Goal: Task Accomplishment & Management: Manage account settings

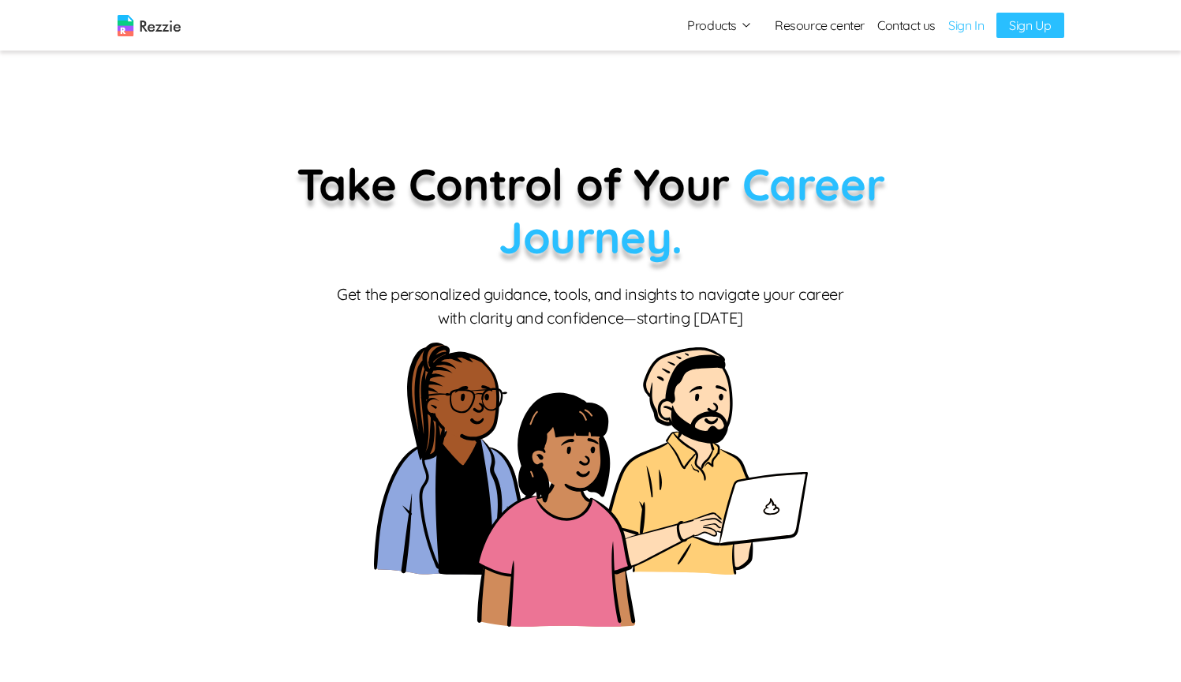
click at [969, 24] on link "Sign In" at bounding box center [966, 25] width 36 height 19
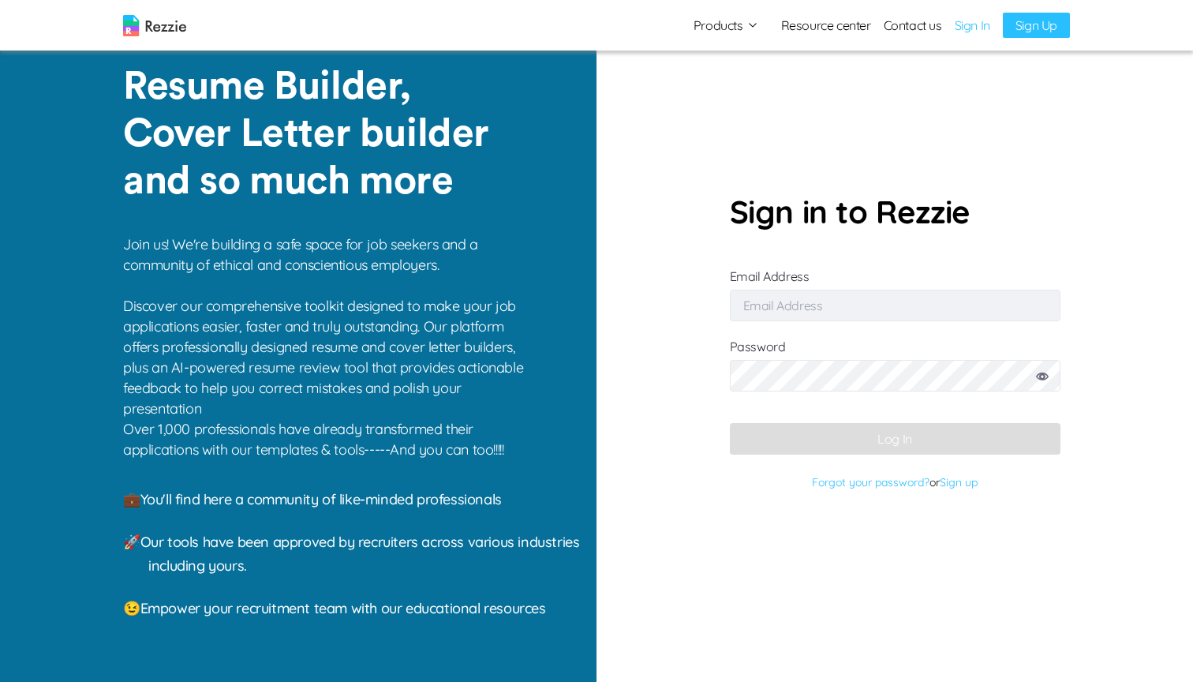
click at [968, 28] on link "Sign In" at bounding box center [973, 25] width 36 height 19
click at [828, 307] on input "Email Address" at bounding box center [895, 306] width 331 height 32
click at [772, 310] on input "Email Address" at bounding box center [895, 306] width 331 height 32
click at [766, 308] on input "Email Address" at bounding box center [895, 306] width 331 height 32
type input "simisop"
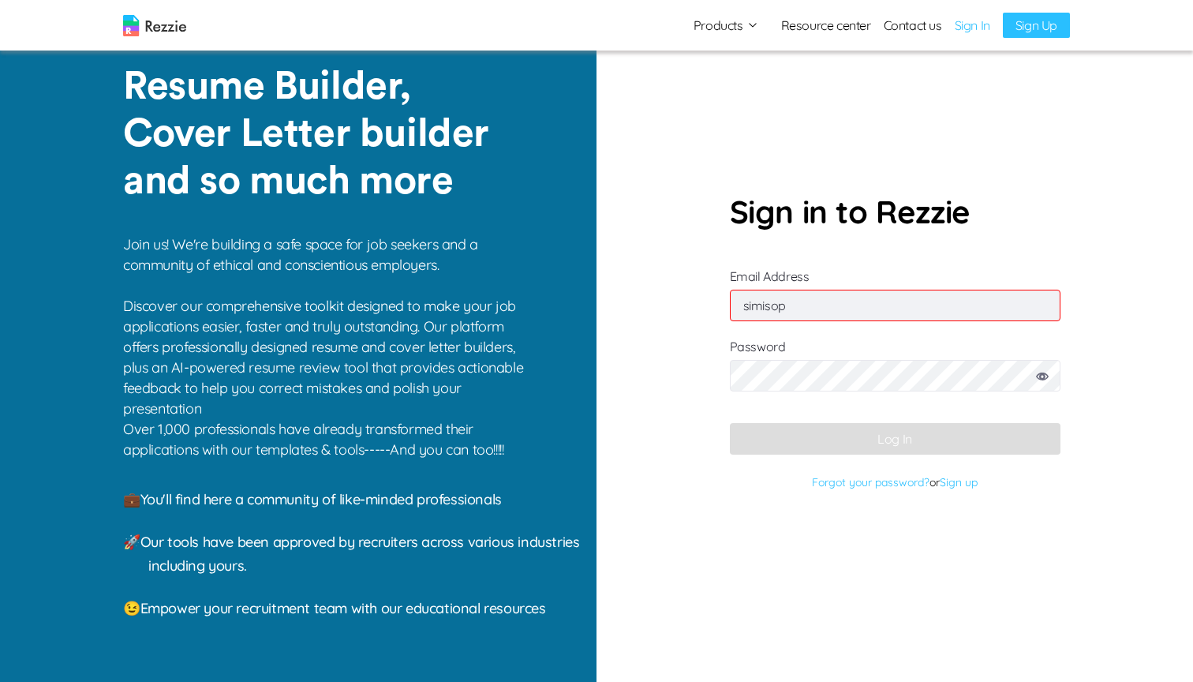
click at [1063, 107] on section "Sign in to Rezzie Email Address simisop Password Log In Forgot your password? o…" at bounding box center [894, 341] width 596 height 682
click at [852, 198] on p "Sign in to Rezzie" at bounding box center [895, 211] width 331 height 47
